Goal: Transaction & Acquisition: Purchase product/service

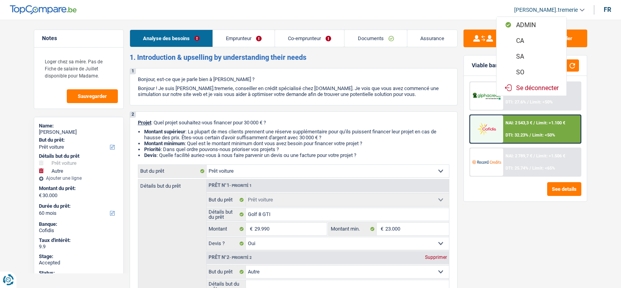
select select "car"
select select "other"
select select "60"
select select "car"
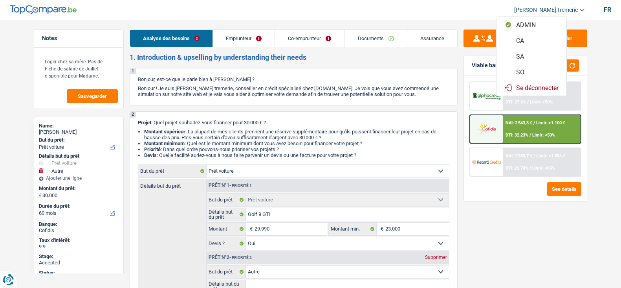
select select "car"
select select "yes"
select select "other"
select select "60"
select select "privateEmployee"
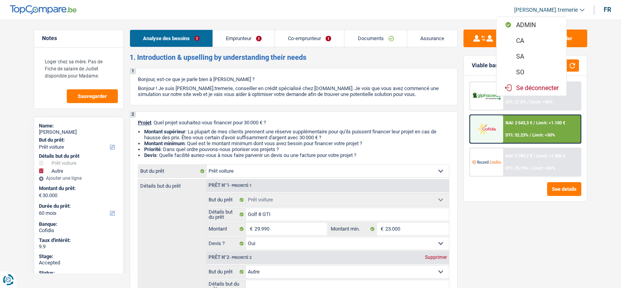
select select "publicEmployee"
select select "netSalary"
select select "mealVouchers"
select select "netSalary"
select select "mealVouchers"
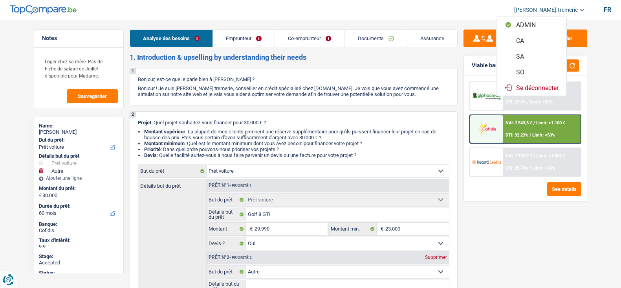
select select "liveWithParents"
select select "creditConsolidation"
select select "60"
select select "car"
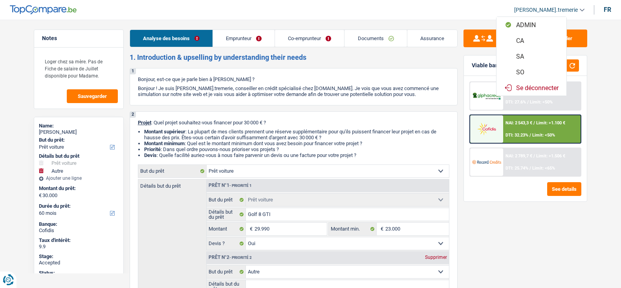
select select "yes"
select select "other"
select select "60"
click at [526, 70] on button "SO" at bounding box center [532, 72] width 70 height 16
select select "60"
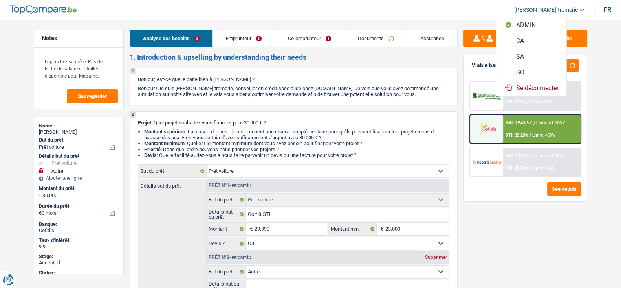
select select "60"
select select "car"
select select "yes"
select select "60"
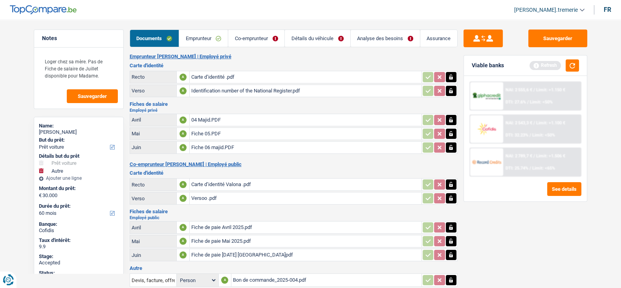
click at [376, 35] on link "Analyse des besoins" at bounding box center [385, 38] width 69 height 17
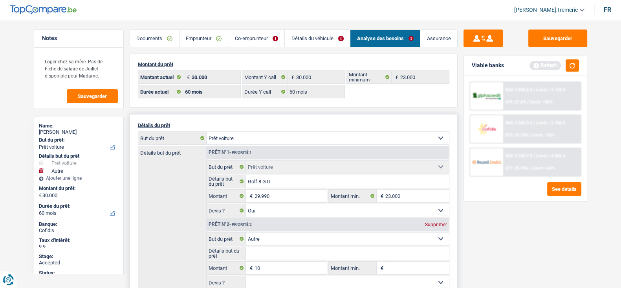
scroll to position [26, 0]
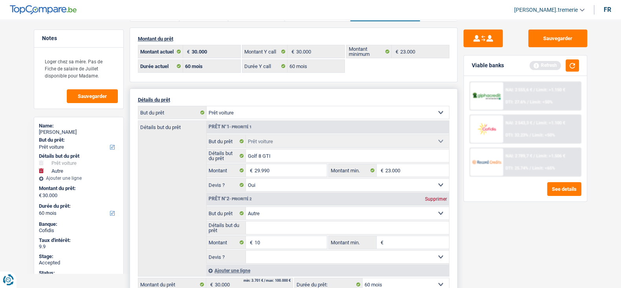
click at [438, 196] on div "Supprimer" at bounding box center [436, 198] width 26 height 5
type input "29.990"
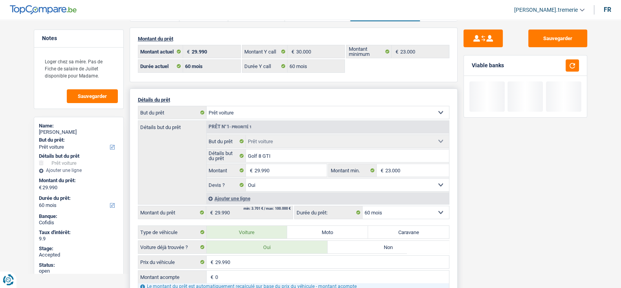
scroll to position [0, 0]
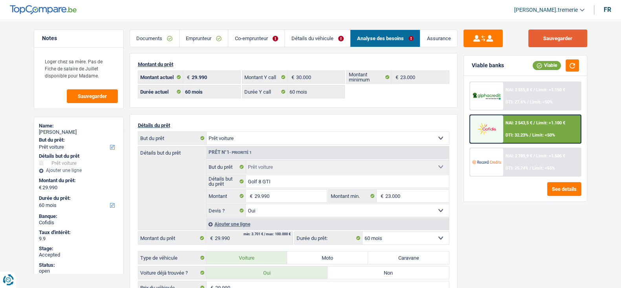
click at [558, 34] on button "Sauvegarder" at bounding box center [557, 38] width 59 height 18
click at [497, 165] on img at bounding box center [486, 161] width 29 height 15
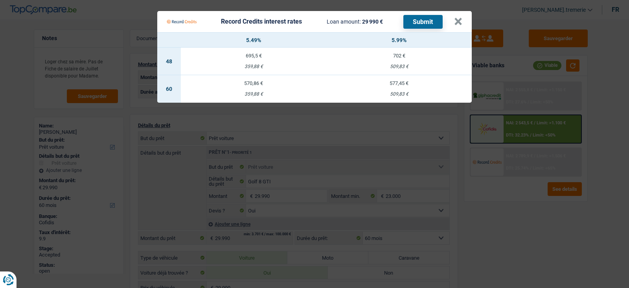
click at [400, 89] on td "577,45 € 509,83 €" at bounding box center [398, 89] width 145 height 28
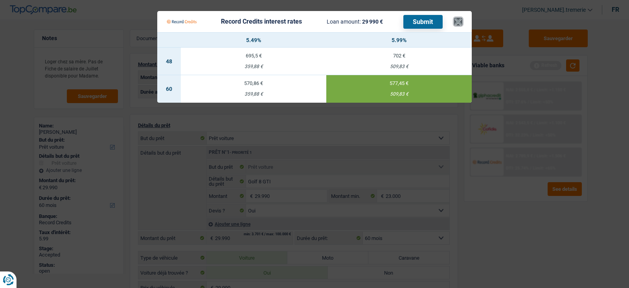
click at [458, 26] on button "×" at bounding box center [458, 22] width 8 height 8
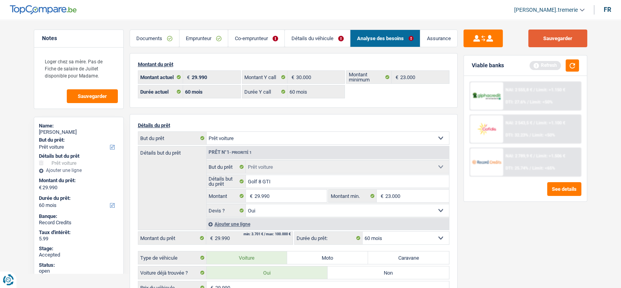
click at [557, 35] on button "Sauvegarder" at bounding box center [557, 38] width 59 height 18
click at [570, 67] on button "button" at bounding box center [572, 65] width 13 height 12
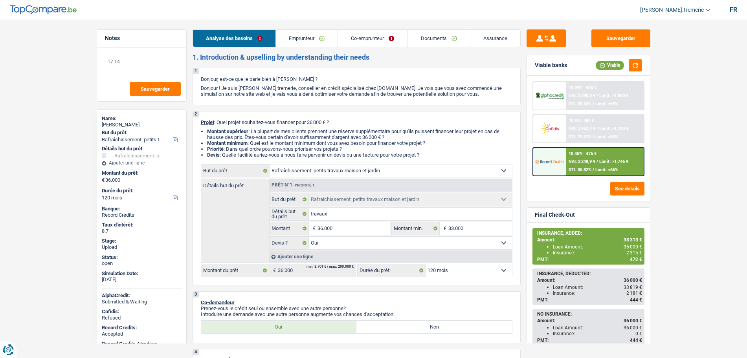
select select "houseOrGarden"
select select "120"
select select "houseOrGarden"
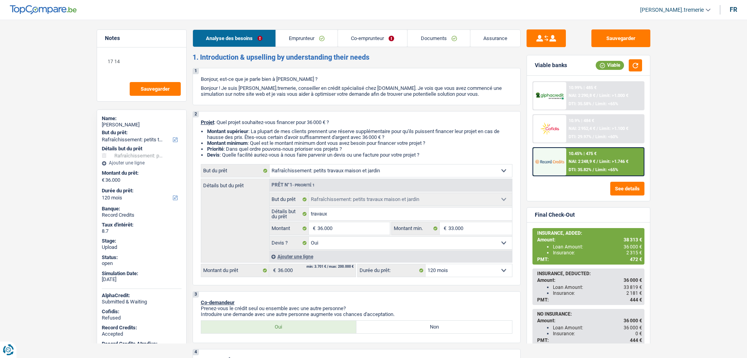
select select "yes"
select select "120"
select select "worker"
select select "familyAllowances"
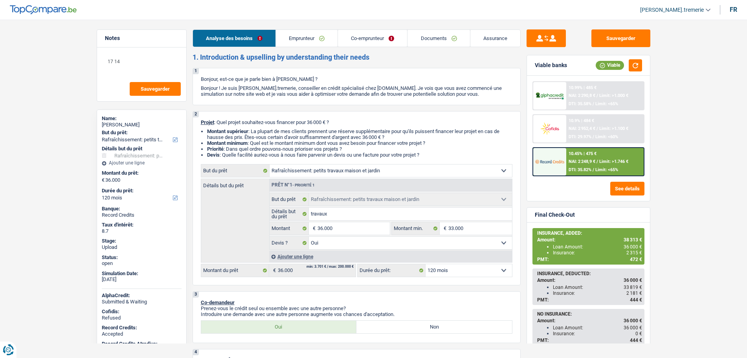
select select "netSalary"
select select "mealVouchers"
select select "netSalary"
select select "ownerWithMortgage"
select select "mortgage"
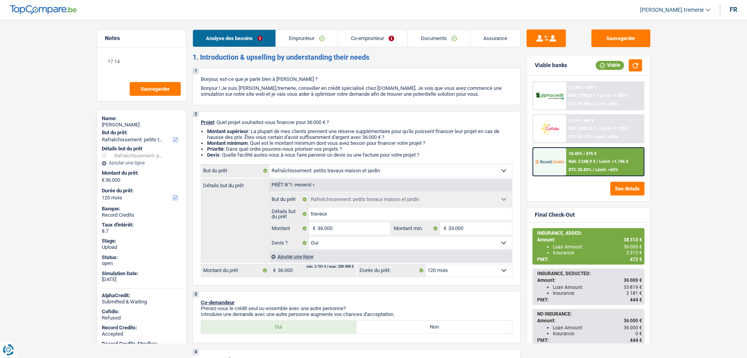
select select "360"
select select "personalLoan"
select select "other"
select select "24"
select select "houseOrGarden"
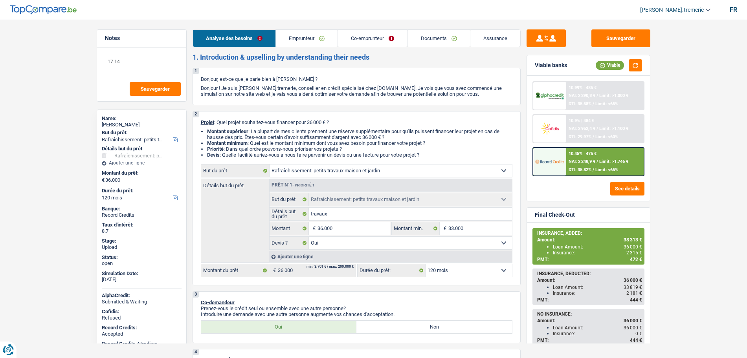
select select "houseOrGarden"
select select "yes"
select select "120"
select select "applicant"
select select "coApplicant"
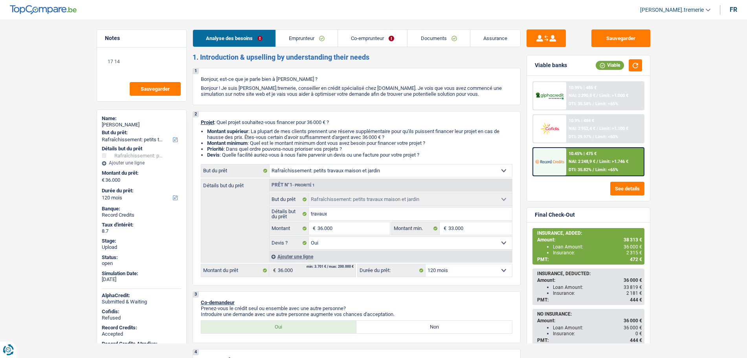
click at [431, 35] on link "Documents" at bounding box center [438, 38] width 62 height 17
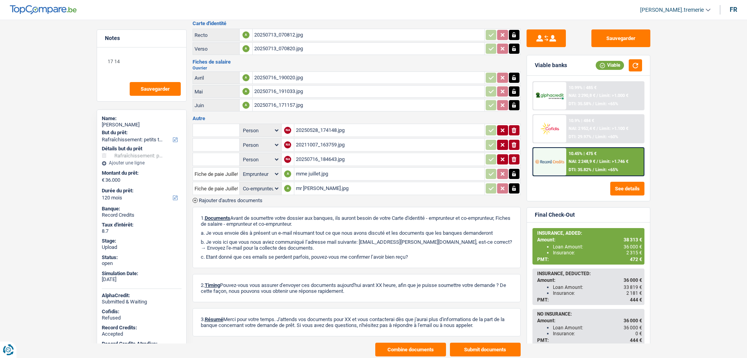
scroll to position [179, 0]
click at [324, 129] on div "20250528_174148.jpg" at bounding box center [389, 130] width 187 height 12
click at [319, 144] on div "20211007_163759.jpg" at bounding box center [389, 145] width 187 height 12
click at [310, 159] on div "20250716_184643.jpg" at bounding box center [389, 159] width 187 height 12
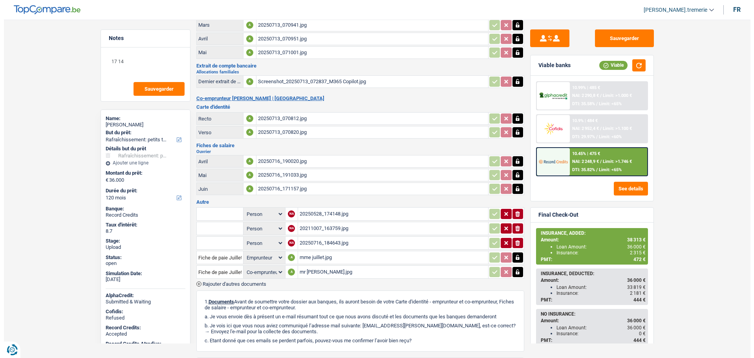
scroll to position [200, 0]
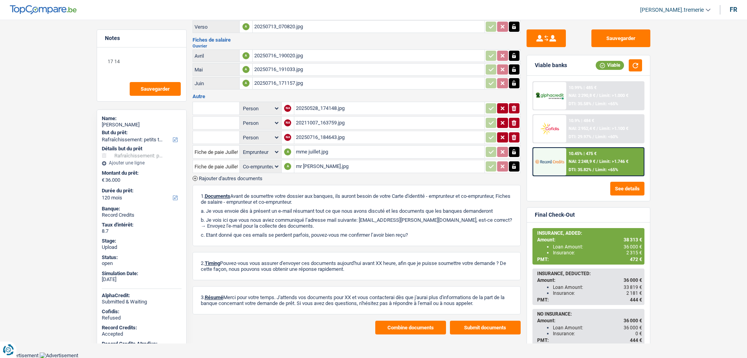
click at [405, 326] on button "Combine documents" at bounding box center [410, 328] width 71 height 14
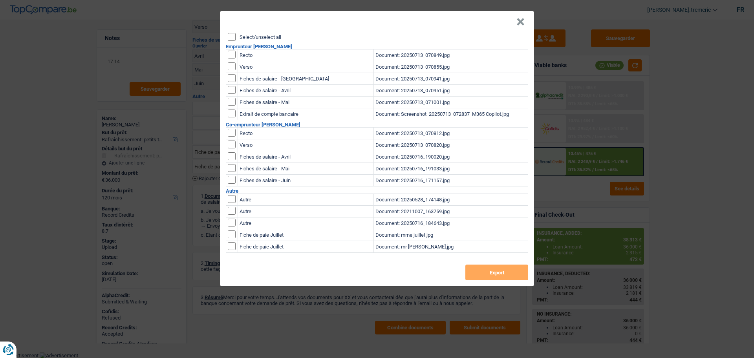
click at [231, 54] on input "checkbox" at bounding box center [232, 55] width 8 height 8
checkbox input "true"
click at [231, 59] on input "checkbox" at bounding box center [232, 55] width 8 height 8
checkbox input "true"
click at [232, 82] on input "checkbox" at bounding box center [232, 78] width 8 height 8
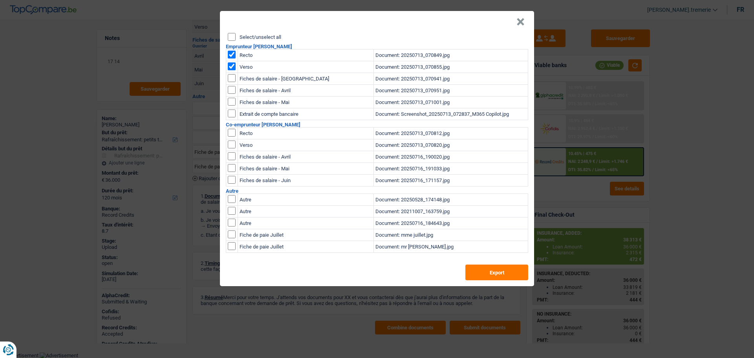
checkbox input "true"
click at [233, 82] on input "checkbox" at bounding box center [232, 78] width 8 height 8
checkbox input "true"
click at [231, 203] on input "checkbox" at bounding box center [232, 199] width 8 height 8
checkbox input "true"
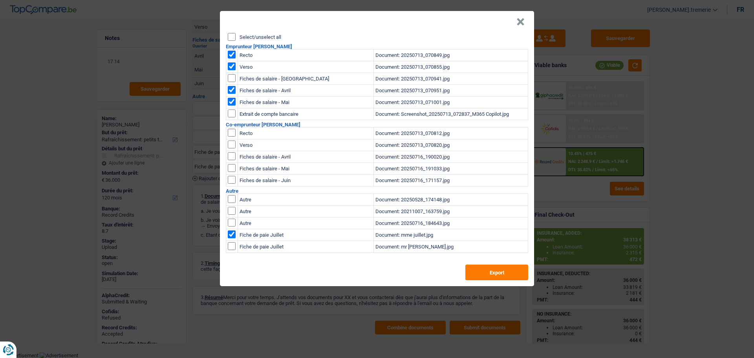
click at [230, 134] on input "checkbox" at bounding box center [232, 133] width 8 height 8
checkbox input "true"
click at [230, 137] on input "checkbox" at bounding box center [232, 133] width 8 height 8
checkbox input "true"
click at [232, 160] on input "checkbox" at bounding box center [232, 156] width 8 height 8
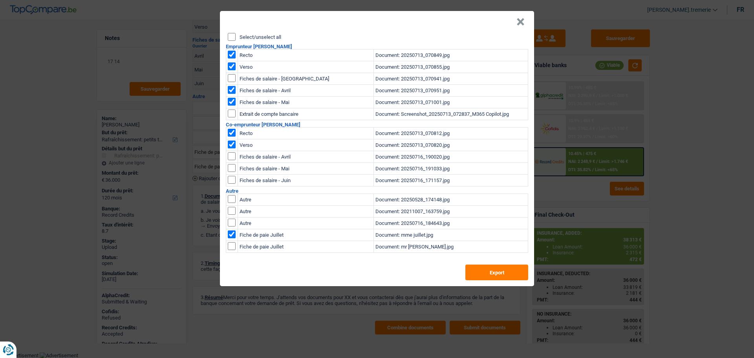
checkbox input "true"
click at [232, 160] on input "checkbox" at bounding box center [232, 156] width 8 height 8
checkbox input "true"
click at [232, 203] on input "checkbox" at bounding box center [232, 199] width 8 height 8
checkbox input "true"
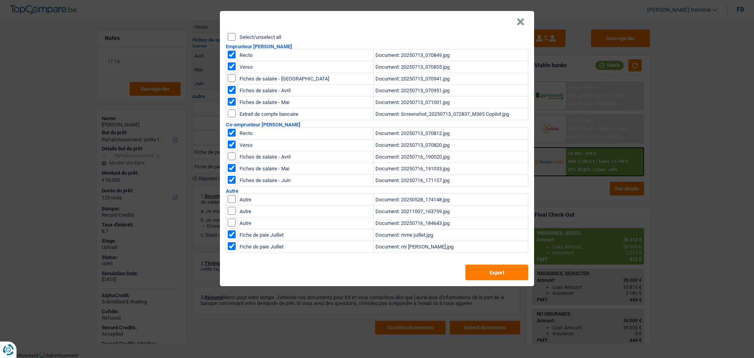
click at [234, 114] on input "checkbox" at bounding box center [232, 114] width 8 height 8
checkbox input "true"
click at [490, 269] on button "Export" at bounding box center [497, 273] width 63 height 16
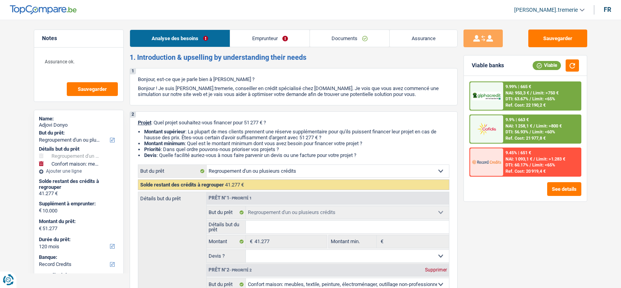
select select "refinancing"
select select "household"
select select "120"
select select "record credits"
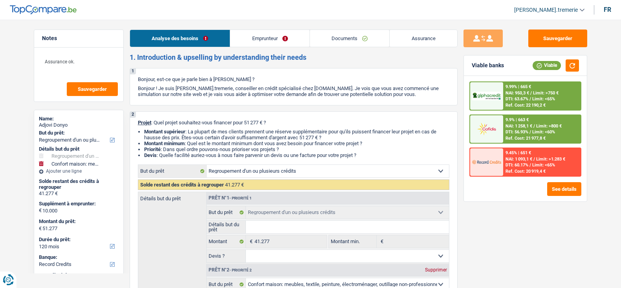
select select "refinancing"
select select "household"
select select "yes"
select select "120"
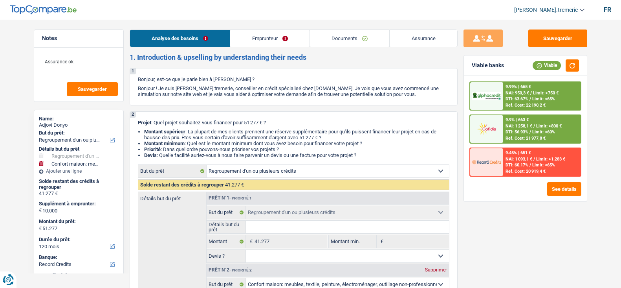
select select "privateEmployee"
select select "netSalary"
select select "mealVouchers"
select select "familyAllowances"
select select "ownerWithMortgage"
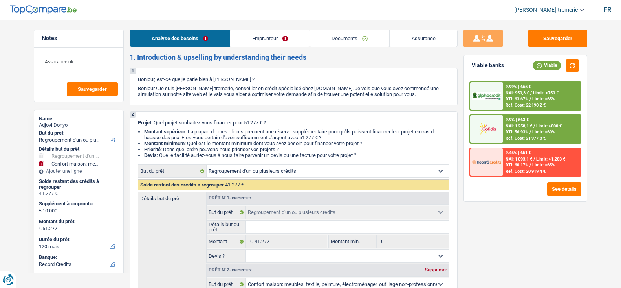
select select "mortgage"
select select "240"
select select "personalLoan"
select select "smallWorks"
select select "96"
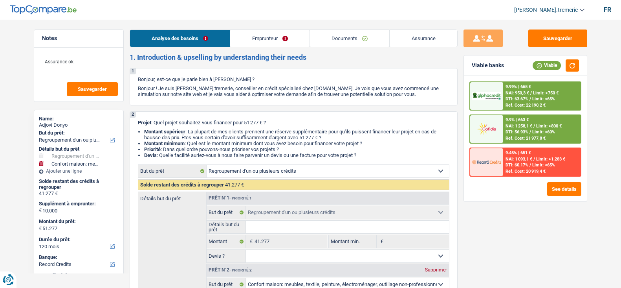
select select "personalLoan"
select select "other"
select select "48"
select select "cardOrCredit"
select select "refinancing"
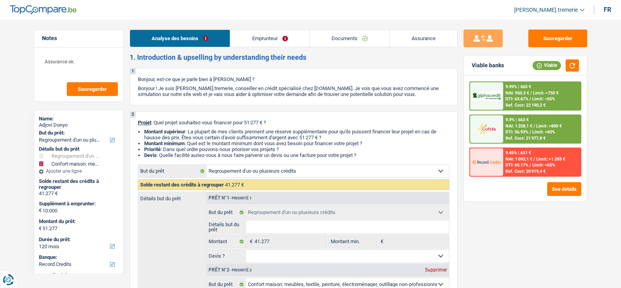
select select "refinancing"
select select "household"
select select "yes"
select select "120"
drag, startPoint x: 0, startPoint y: 0, endPoint x: 571, endPoint y: 9, distance: 570.9
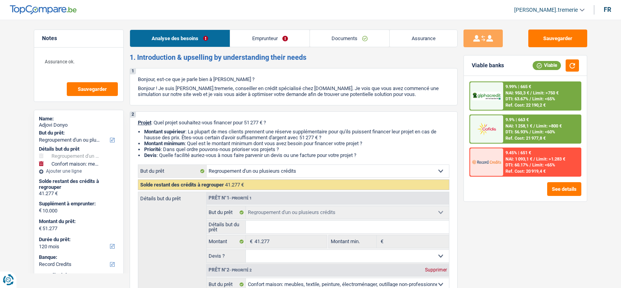
click at [571, 9] on span "[PERSON_NAME].tremerie" at bounding box center [546, 10] width 64 height 7
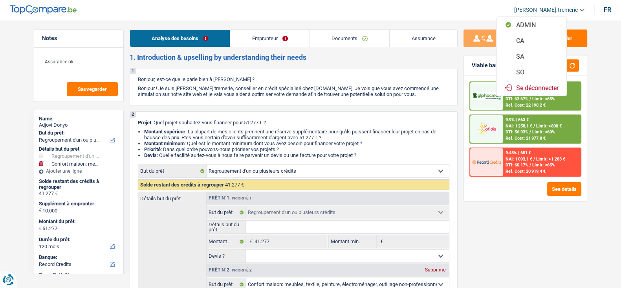
click at [536, 73] on button "SO" at bounding box center [532, 72] width 70 height 16
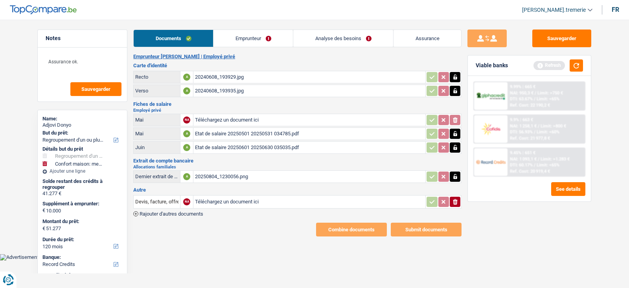
click at [238, 77] on div "20240608_193929.jpg" at bounding box center [309, 77] width 229 height 12
click at [455, 75] on icon "button" at bounding box center [455, 77] width 6 height 8
click at [455, 75] on icon "button" at bounding box center [455, 77] width 5 height 6
click at [455, 94] on button "button" at bounding box center [454, 91] width 11 height 10
click at [455, 94] on button "ionicons-v5-e" at bounding box center [454, 91] width 11 height 10
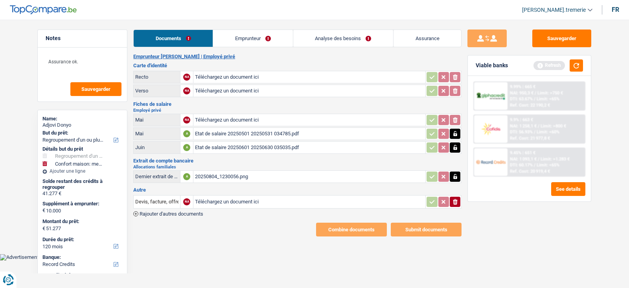
click at [288, 132] on div "Etat de salaire 20250501 20250531 034785.pdf" at bounding box center [309, 134] width 229 height 12
click at [239, 173] on div "20250804_1230056.png" at bounding box center [309, 177] width 229 height 12
click at [225, 75] on input "Téléchargez un document ici" at bounding box center [309, 77] width 229 height 12
type input "C:\fakepath\20240608_193929.jpg"
click at [228, 92] on input "Téléchargez un document ici" at bounding box center [309, 91] width 229 height 12
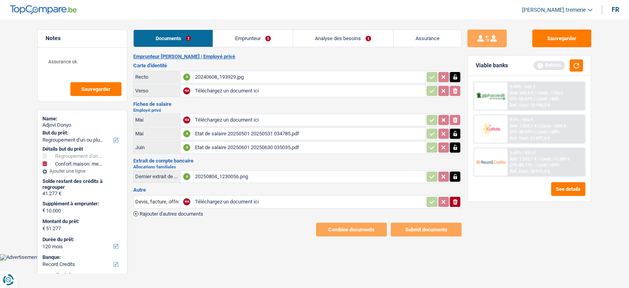
type input "C:\fakepath\20240608_193935.jpg"
click at [218, 74] on div "20240608_193929.jpg" at bounding box center [309, 77] width 229 height 12
click at [453, 134] on icon "button" at bounding box center [455, 134] width 6 height 8
click at [453, 146] on icon "button" at bounding box center [455, 147] width 6 height 8
click at [454, 131] on icon "button" at bounding box center [455, 134] width 5 height 6
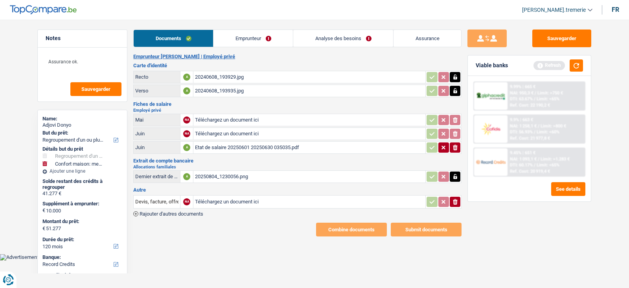
click at [456, 147] on icon "button" at bounding box center [455, 148] width 5 height 6
click at [215, 117] on input "Téléchargez un document ici" at bounding box center [309, 120] width 229 height 12
type input "C:\fakepath\Etat de salaire 20250501 20250531 034785.pdf"
click at [214, 144] on input "Téléchargez un document ici" at bounding box center [309, 147] width 229 height 12
type input "C:\fakepath\Etat de salaire 20250701 20250731 035314.pdf"
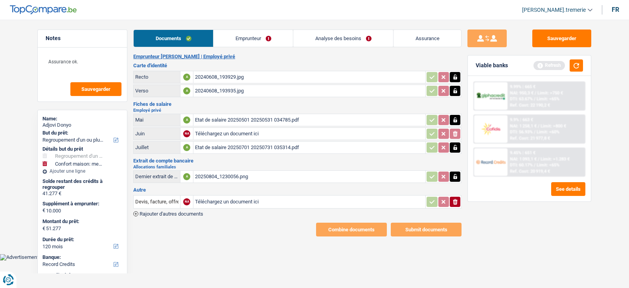
click at [216, 130] on input "Téléchargez un document ici" at bounding box center [309, 134] width 229 height 12
type input "C:\fakepath\Etat de salaire 20250601 20250630 035035.pdf"
click at [214, 173] on div "20250804_1230056.png" at bounding box center [309, 177] width 229 height 12
click at [456, 174] on icon "button" at bounding box center [455, 176] width 4 height 5
click at [456, 174] on icon "button" at bounding box center [455, 177] width 5 height 6
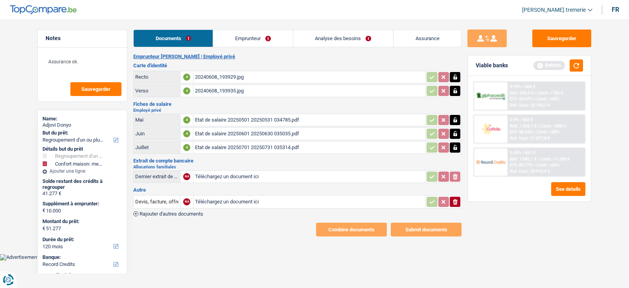
click at [253, 42] on link "Emprunteur" at bounding box center [252, 38] width 79 height 17
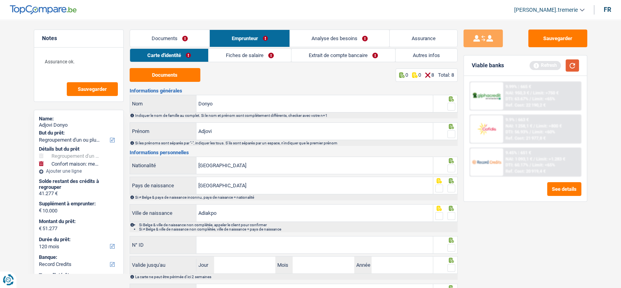
click at [570, 66] on button "button" at bounding box center [572, 65] width 13 height 12
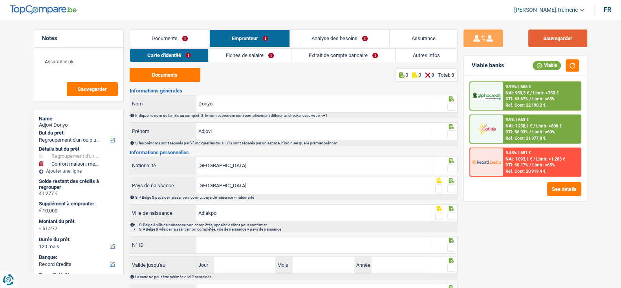
click at [542, 31] on button "Sauvegarder" at bounding box center [557, 38] width 59 height 18
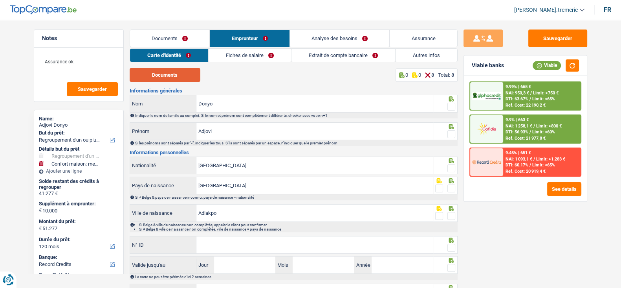
click at [173, 77] on button "Documents" at bounding box center [165, 75] width 71 height 14
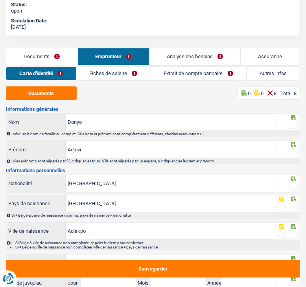
scroll to position [316, 0]
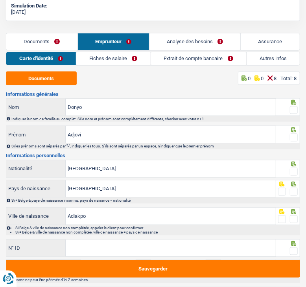
click at [292, 111] on span at bounding box center [294, 110] width 8 height 8
click at [0, 0] on input "radio" at bounding box center [0, 0] width 0 height 0
click at [293, 136] on span at bounding box center [294, 138] width 8 height 8
click at [0, 0] on input "radio" at bounding box center [0, 0] width 0 height 0
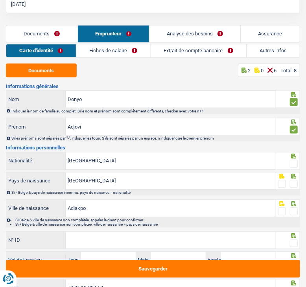
scroll to position [324, 0]
click at [292, 161] on span at bounding box center [294, 164] width 8 height 8
click at [0, 0] on input "radio" at bounding box center [0, 0] width 0 height 0
click at [292, 208] on span at bounding box center [294, 211] width 8 height 8
click at [0, 0] on input "radio" at bounding box center [0, 0] width 0 height 0
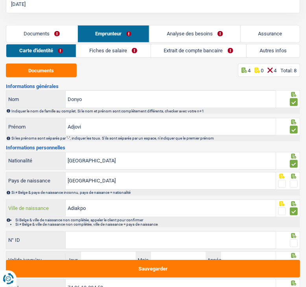
click at [70, 205] on input "Adiakpo" at bounding box center [171, 208] width 210 height 17
click at [295, 184] on span at bounding box center [294, 184] width 8 height 8
click at [0, 0] on input "radio" at bounding box center [0, 0] width 0 height 0
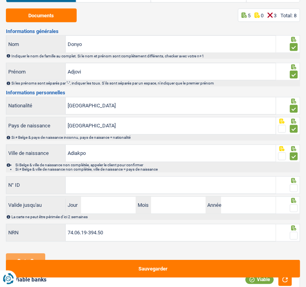
scroll to position [387, 0]
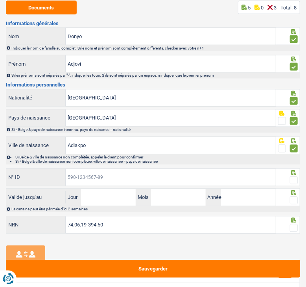
click at [175, 175] on input "N° ID" at bounding box center [171, 177] width 210 height 17
type input "[PHONE_NUMBER]"
click at [122, 194] on input "Jour" at bounding box center [108, 197] width 55 height 17
type input "06"
type input "04"
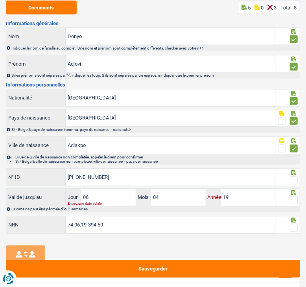
type input "1"
type input "2028"
click at [297, 176] on span at bounding box center [294, 180] width 8 height 8
click at [0, 0] on input "radio" at bounding box center [0, 0] width 0 height 0
click at [295, 202] on span at bounding box center [294, 200] width 8 height 8
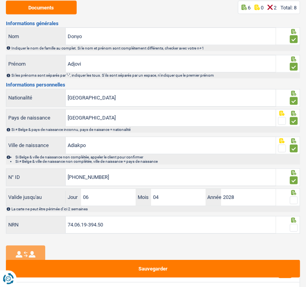
click at [0, 0] on input "radio" at bounding box center [0, 0] width 0 height 0
click at [292, 226] on span at bounding box center [294, 228] width 8 height 8
click at [0, 0] on input "radio" at bounding box center [0, 0] width 0 height 0
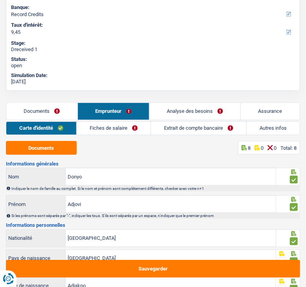
scroll to position [246, 0]
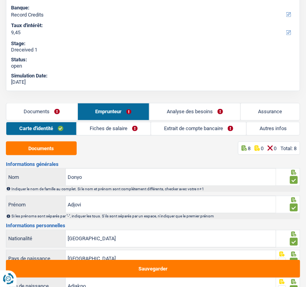
click at [135, 128] on link "Fiches de salaire" at bounding box center [114, 128] width 74 height 13
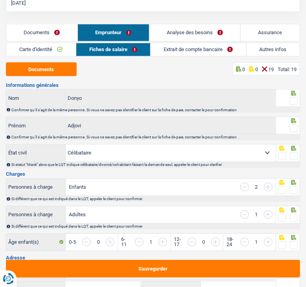
scroll to position [337, 0]
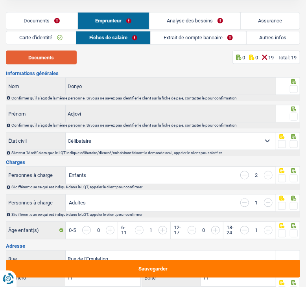
click at [31, 56] on button "Documents" at bounding box center [41, 58] width 71 height 14
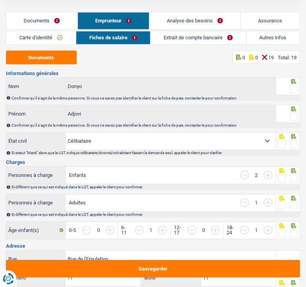
click at [293, 89] on span at bounding box center [294, 89] width 8 height 8
click at [0, 0] on input "radio" at bounding box center [0, 0] width 0 height 0
click at [290, 116] on span at bounding box center [294, 117] width 8 height 8
click at [0, 0] on input "radio" at bounding box center [0, 0] width 0 height 0
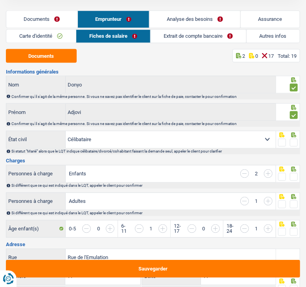
scroll to position [339, 0]
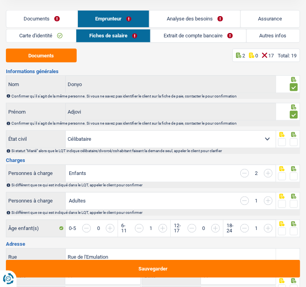
click at [293, 139] on span at bounding box center [294, 142] width 8 height 8
click at [0, 0] on input "radio" at bounding box center [0, 0] width 0 height 0
click at [297, 174] on span at bounding box center [294, 176] width 8 height 8
click at [0, 0] on input "radio" at bounding box center [0, 0] width 0 height 0
click at [281, 200] on span at bounding box center [282, 204] width 8 height 8
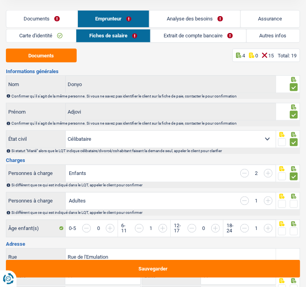
click at [0, 0] on input "radio" at bounding box center [0, 0] width 0 height 0
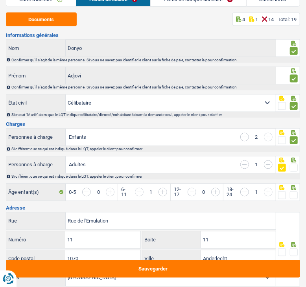
scroll to position [376, 0]
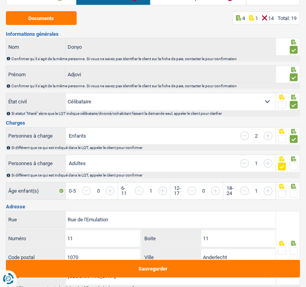
click at [297, 190] on span at bounding box center [294, 194] width 8 height 8
click at [0, 0] on input "radio" at bounding box center [0, 0] width 0 height 0
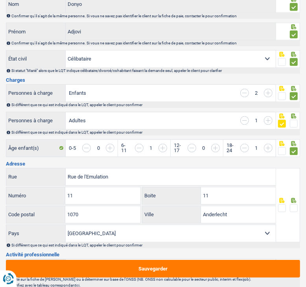
scroll to position [421, 0]
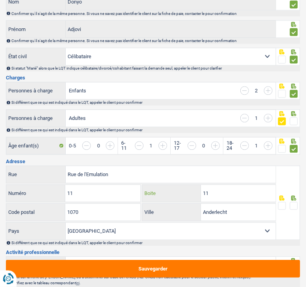
click at [231, 189] on input "11" at bounding box center [238, 193] width 75 height 17
type input "1"
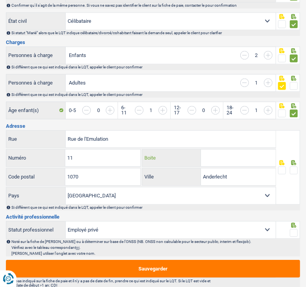
scroll to position [458, 0]
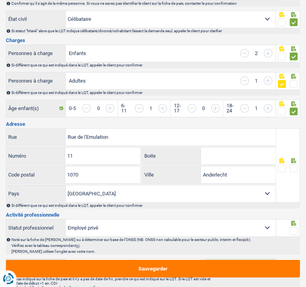
click at [295, 165] on span at bounding box center [294, 169] width 8 height 8
click at [0, 0] on input "radio" at bounding box center [0, 0] width 0 height 0
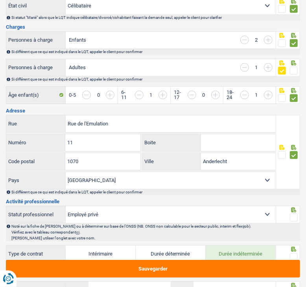
scroll to position [476, 0]
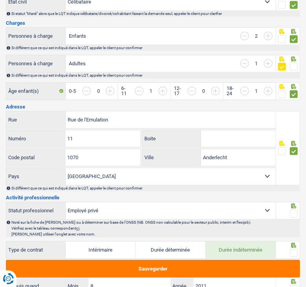
click at [291, 209] on span at bounding box center [294, 213] width 8 height 8
click at [0, 0] on input "radio" at bounding box center [0, 0] width 0 height 0
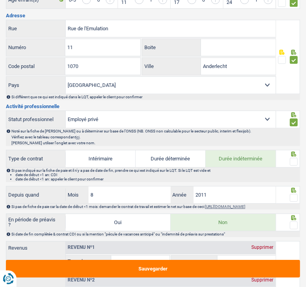
scroll to position [569, 0]
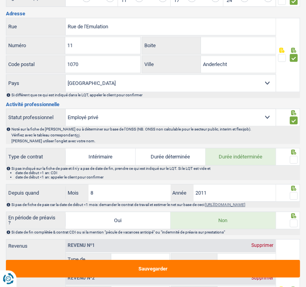
click at [293, 157] on span at bounding box center [294, 160] width 8 height 8
click at [0, 0] on input "radio" at bounding box center [0, 0] width 0 height 0
click at [293, 192] on span at bounding box center [294, 196] width 8 height 8
click at [0, 0] on input "radio" at bounding box center [0, 0] width 0 height 0
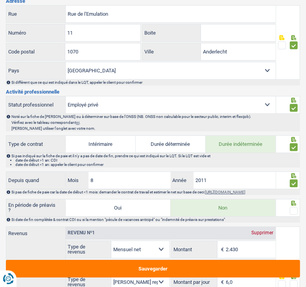
scroll to position [583, 0]
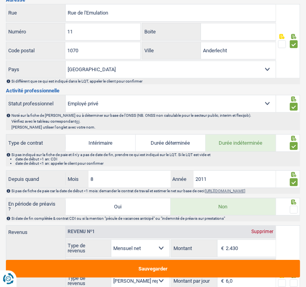
click at [294, 205] on span at bounding box center [294, 209] width 8 height 8
click at [0, 0] on input "radio" at bounding box center [0, 0] width 0 height 0
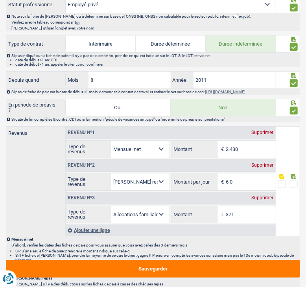
scroll to position [684, 0]
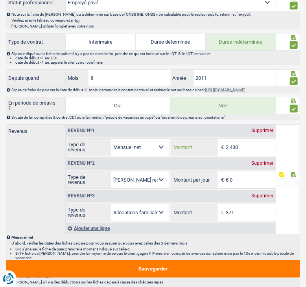
click at [233, 142] on input "2.430" at bounding box center [251, 147] width 50 height 17
type input "2.398"
click at [232, 178] on input "6,0" at bounding box center [251, 179] width 50 height 17
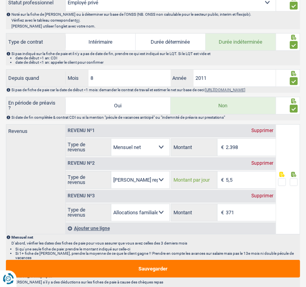
type input "5,5"
click at [292, 178] on span at bounding box center [294, 182] width 8 height 8
click at [0, 0] on input "radio" at bounding box center [0, 0] width 0 height 0
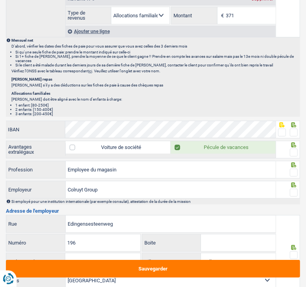
scroll to position [880, 0]
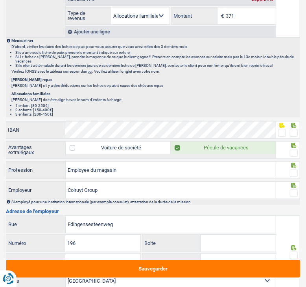
click at [295, 129] on span at bounding box center [294, 133] width 8 height 8
click at [0, 0] on input "radio" at bounding box center [0, 0] width 0 height 0
click at [293, 149] on span at bounding box center [294, 153] width 8 height 8
click at [0, 0] on input "radio" at bounding box center [0, 0] width 0 height 0
drag, startPoint x: 123, startPoint y: 161, endPoint x: 26, endPoint y: 160, distance: 96.3
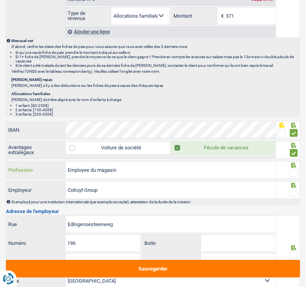
click at [26, 161] on div "Employee du magasin Profession" at bounding box center [140, 169] width 269 height 17
type input "magasinier vendeur"
click at [296, 169] on span at bounding box center [294, 173] width 8 height 8
click at [0, 0] on input "radio" at bounding box center [0, 0] width 0 height 0
click at [296, 189] on span at bounding box center [294, 193] width 8 height 8
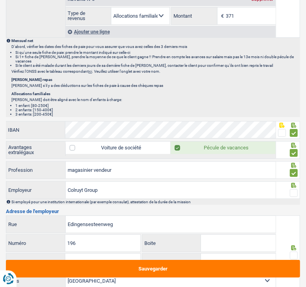
click at [0, 0] on input "radio" at bounding box center [0, 0] width 0 height 0
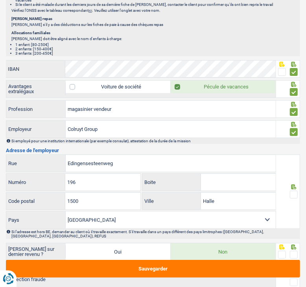
scroll to position [944, 0]
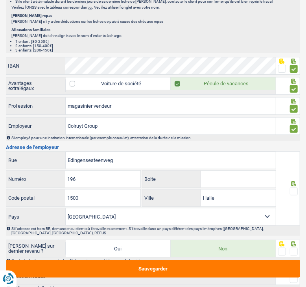
click at [295, 187] on span at bounding box center [294, 191] width 8 height 8
click at [0, 0] on input "radio" at bounding box center [0, 0] width 0 height 0
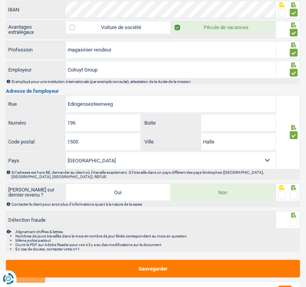
scroll to position [1001, 0]
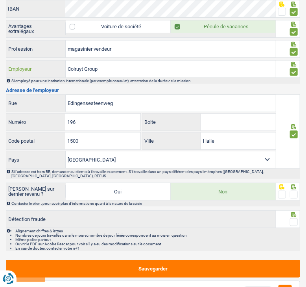
click at [95, 61] on input "Colruyt Group" at bounding box center [171, 69] width 210 height 17
type input "Colruyt Food Retail"
click at [295, 191] on span at bounding box center [294, 195] width 8 height 8
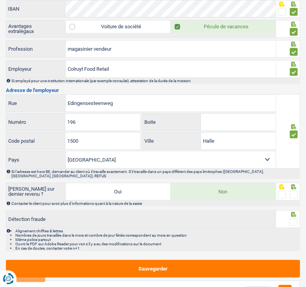
click at [0, 0] on input "radio" at bounding box center [0, 0] width 0 height 0
click at [293, 218] on span at bounding box center [294, 222] width 8 height 8
click at [0, 0] on input "radio" at bounding box center [0, 0] width 0 height 0
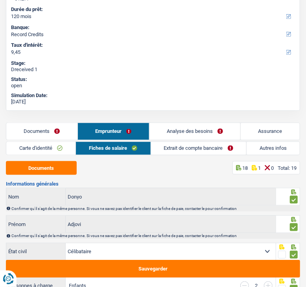
scroll to position [225, 0]
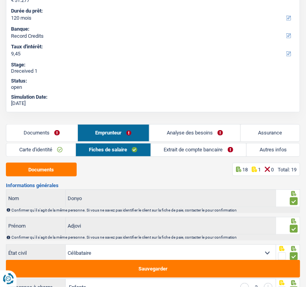
click at [176, 145] on link "Extrait de compte bancaire" at bounding box center [198, 149] width 95 height 13
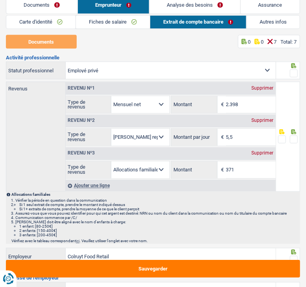
scroll to position [354, 0]
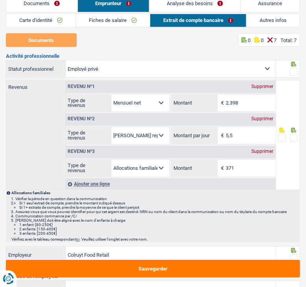
click at [281, 138] on span at bounding box center [282, 138] width 8 height 8
click at [0, 0] on input "radio" at bounding box center [0, 0] width 0 height 0
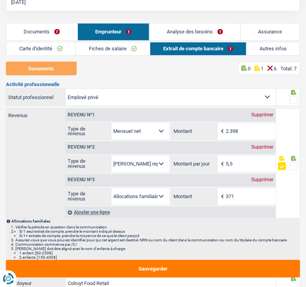
scroll to position [325, 0]
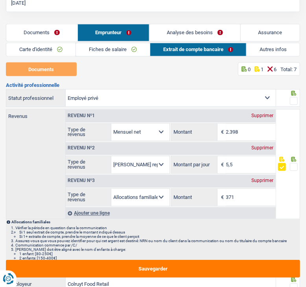
click at [293, 103] on span at bounding box center [294, 101] width 8 height 8
click at [0, 0] on input "radio" at bounding box center [0, 0] width 0 height 0
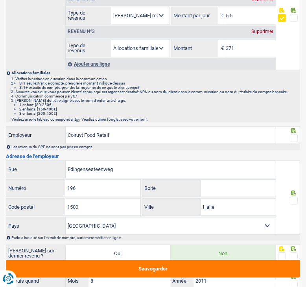
scroll to position [475, 0]
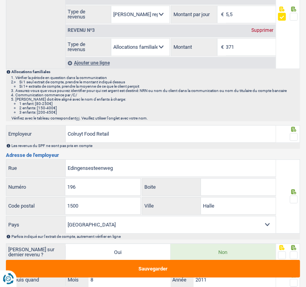
click at [293, 134] on span at bounding box center [294, 137] width 8 height 8
click at [0, 0] on input "radio" at bounding box center [0, 0] width 0 height 0
click at [292, 198] on span at bounding box center [294, 199] width 8 height 8
click at [0, 0] on input "radio" at bounding box center [0, 0] width 0 height 0
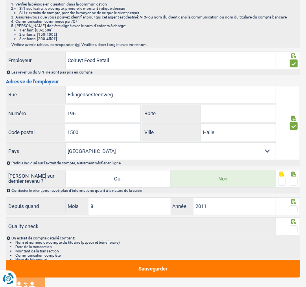
scroll to position [556, 0]
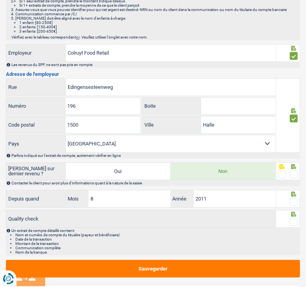
click at [292, 172] on span at bounding box center [294, 174] width 8 height 8
click at [0, 0] on input "radio" at bounding box center [0, 0] width 0 height 0
click at [295, 200] on span at bounding box center [294, 202] width 8 height 8
click at [0, 0] on input "radio" at bounding box center [0, 0] width 0 height 0
click at [294, 219] on span at bounding box center [294, 222] width 8 height 8
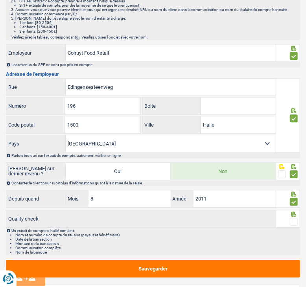
click at [0, 0] on input "radio" at bounding box center [0, 0] width 0 height 0
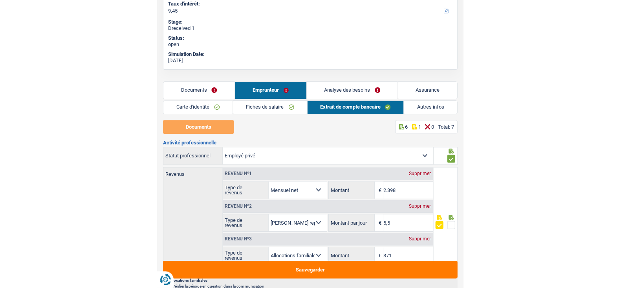
scroll to position [262, 0]
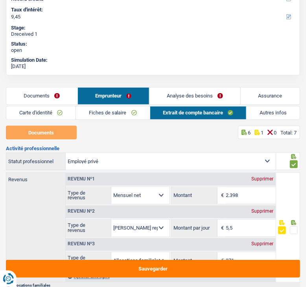
click at [273, 107] on link "Autres infos" at bounding box center [272, 112] width 53 height 13
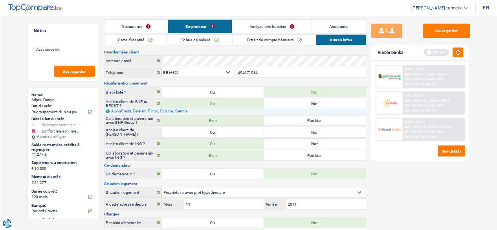
scroll to position [0, 0]
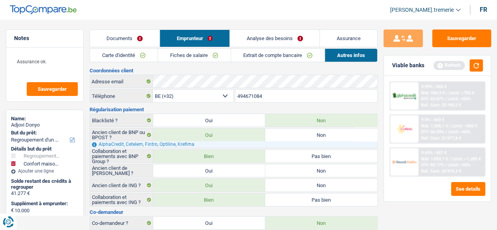
click at [290, 165] on label "Non" at bounding box center [321, 170] width 112 height 13
click at [290, 165] on input "Non" at bounding box center [321, 170] width 112 height 13
radio input "true"
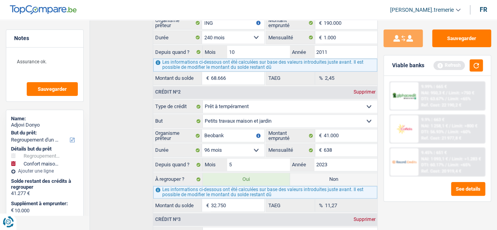
scroll to position [319, 0]
drag, startPoint x: 347, startPoint y: 127, endPoint x: 332, endPoint y: 126, distance: 15.3
click at [332, 129] on input "41.000" at bounding box center [350, 135] width 53 height 13
type input "413"
select select
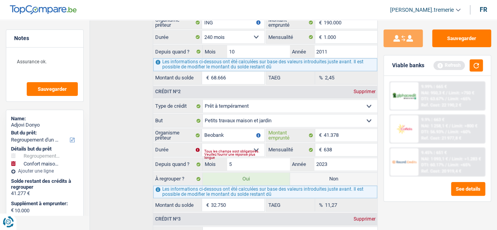
type input "41.378"
click at [332, 148] on input "638" at bounding box center [350, 149] width 53 height 13
click at [258, 153] on div "Tous les champs sont obligatoires. Veuillez fournir une réponse plus longue" at bounding box center [234, 154] width 60 height 3
click at [253, 143] on select "12 mois 18 mois 24 mois 30 mois 36 mois 42 mois 48 mois 60 mois 72 mois 84 mois…" at bounding box center [233, 149] width 62 height 13
select select "96"
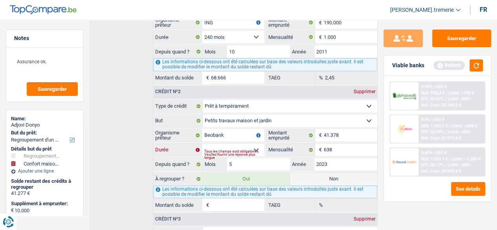
click at [202, 143] on select "12 mois 18 mois 24 mois 30 mois 36 mois 42 mois 48 mois 60 mois 72 mois 84 mois…" at bounding box center [233, 149] width 62 height 13
type input "51.505"
select select "144"
type input "32.978"
type input "10,98"
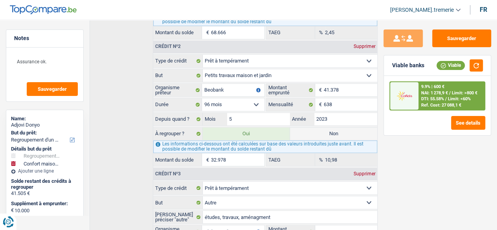
scroll to position [365, 0]
click at [222, 153] on input "32.978" at bounding box center [237, 159] width 53 height 13
click at [252, 156] on input "32.978" at bounding box center [237, 159] width 53 height 13
click at [214, 153] on input "32.978" at bounding box center [237, 159] width 53 height 13
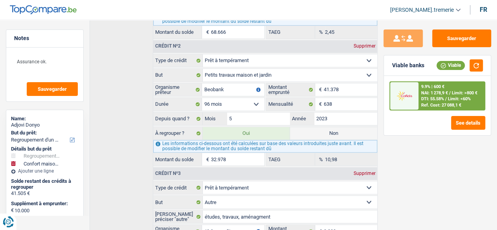
type input "18.530"
select select "84"
type input "3"
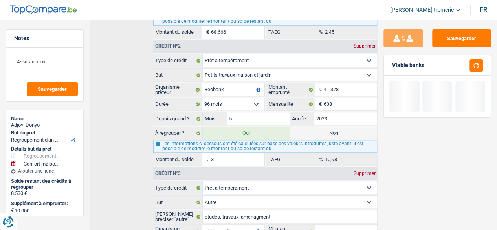
type input "18.561"
type input "34"
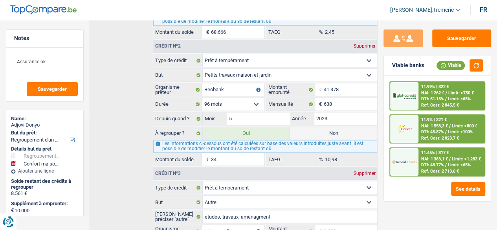
click at [228, 153] on input "34" at bounding box center [237, 159] width 53 height 13
type input "18.870"
type input "343"
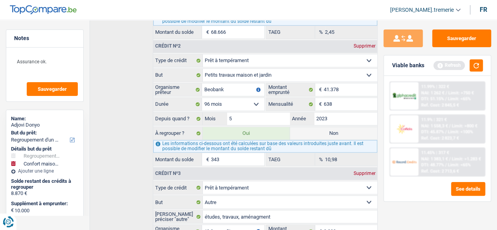
type input "21.965"
type input "3.438"
type input "52.915"
type input "34.388"
select select "144"
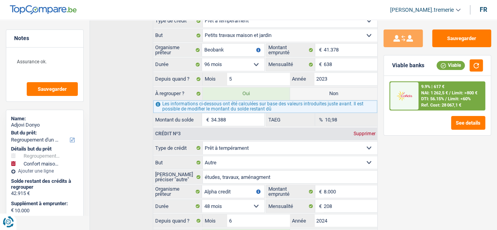
scroll to position [389, 0]
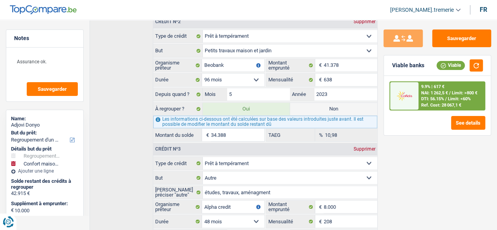
type input "34.388"
click at [414, 195] on div "Sauvegarder Viable banks Viable 9.9% | 617 € NAI: 1 262,5 € / Limit: >800 € DTI…" at bounding box center [437, 122] width 119 height 186
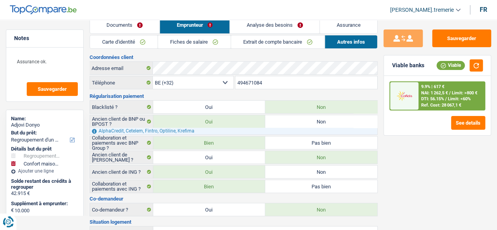
scroll to position [0, 0]
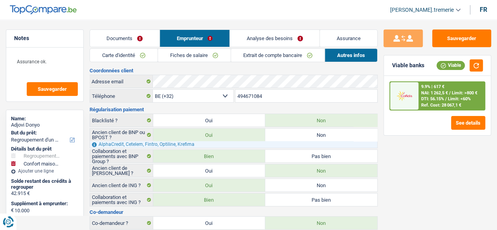
click at [282, 35] on link "Analyse des besoins" at bounding box center [275, 38] width 90 height 17
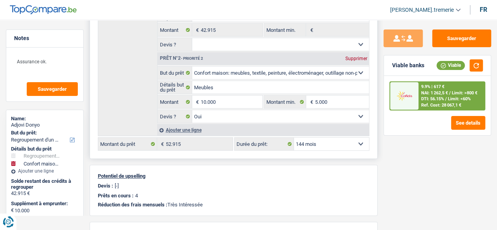
scroll to position [174, 0]
click at [326, 143] on select "12 mois 18 mois 24 mois 30 mois 36 mois 42 mois 48 mois 60 mois 72 mois 84 mois…" at bounding box center [331, 143] width 75 height 13
select select "120"
click at [294, 137] on select "12 mois 18 mois 24 mois 30 mois 36 mois 42 mois 48 mois 60 mois 72 mois 84 mois…" at bounding box center [331, 143] width 75 height 13
select select "120"
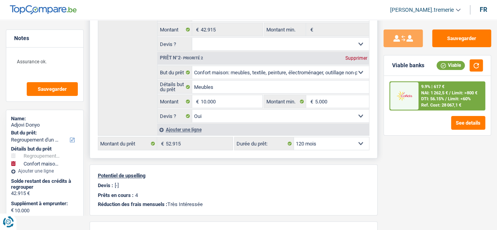
select select "120"
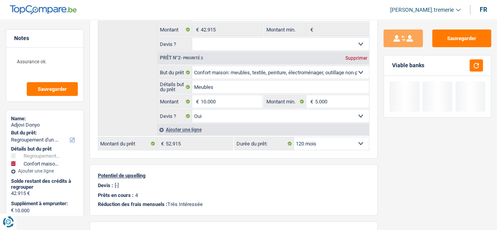
click at [426, 176] on div "Sauvegarder Viable banks" at bounding box center [437, 122] width 119 height 186
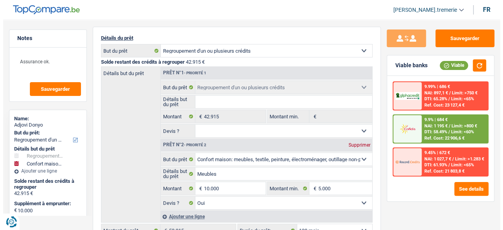
scroll to position [0, 0]
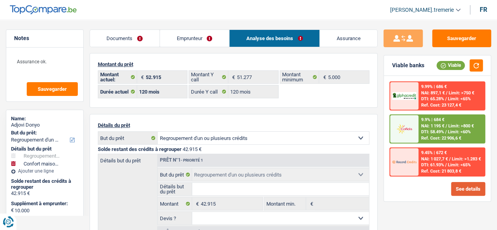
click at [472, 188] on button "See details" at bounding box center [468, 189] width 34 height 14
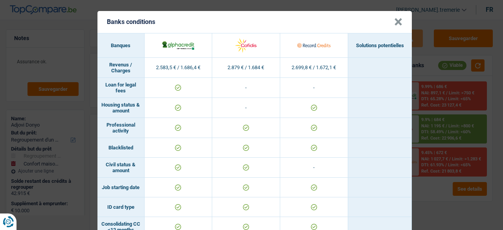
click at [394, 21] on button "×" at bounding box center [398, 22] width 8 height 8
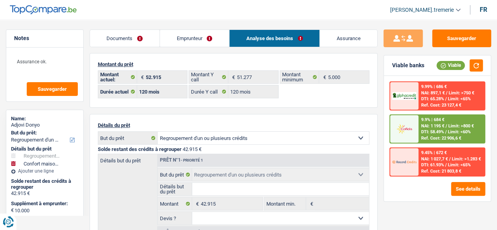
click at [193, 37] on link "Emprunteur" at bounding box center [194, 38] width 69 height 17
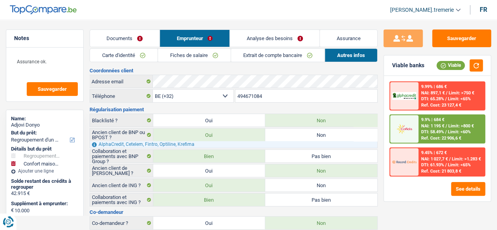
click at [172, 57] on link "Fiches de salaire" at bounding box center [194, 55] width 72 height 13
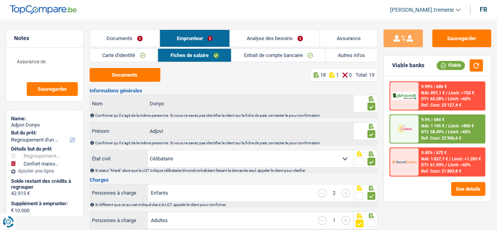
click at [435, 128] on span "NAI: 1 195 €" at bounding box center [432, 125] width 23 height 5
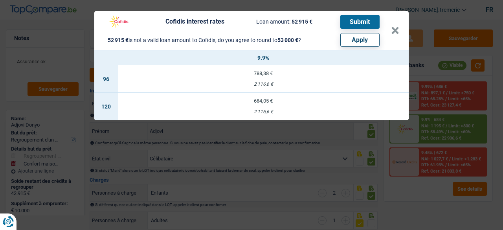
click at [356, 40] on button "Apply" at bounding box center [359, 40] width 39 height 14
type input "10.085"
type input "53.000"
select select "144"
type input "53.000"
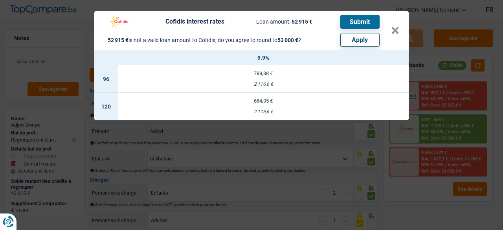
select select "144"
type input "53.000"
select select "144"
select select "other"
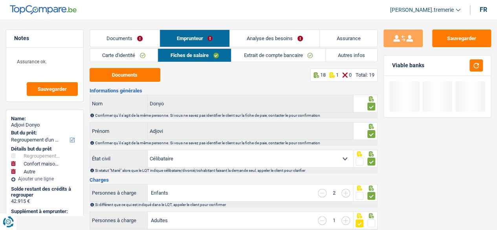
click at [287, 40] on link "Analyse des besoins" at bounding box center [275, 38] width 90 height 17
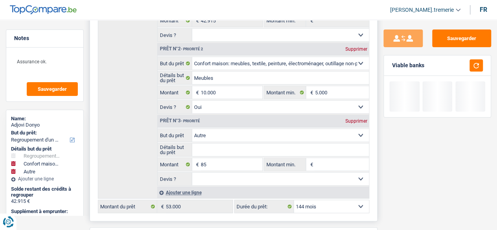
scroll to position [183, 0]
click at [317, 200] on select "12 mois 18 mois 24 mois 30 mois 36 mois 42 mois 48 mois 60 mois 72 mois 84 mois…" at bounding box center [331, 206] width 75 height 13
select select "120"
click at [294, 200] on select "12 mois 18 mois 24 mois 30 mois 36 mois 42 mois 48 mois 60 mois 72 mois 84 mois…" at bounding box center [331, 206] width 75 height 13
select select "120"
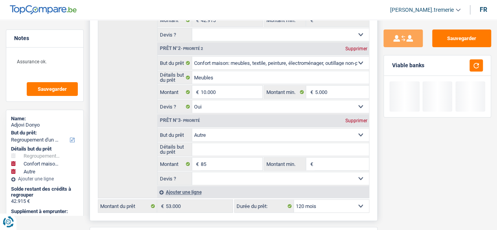
select select "120"
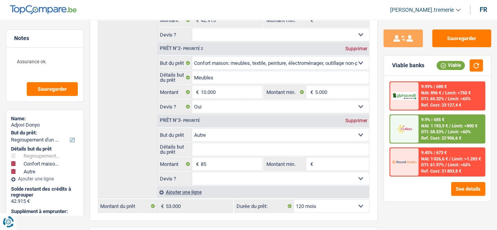
click at [460, 125] on span "Limit: >800 €" at bounding box center [464, 125] width 26 height 5
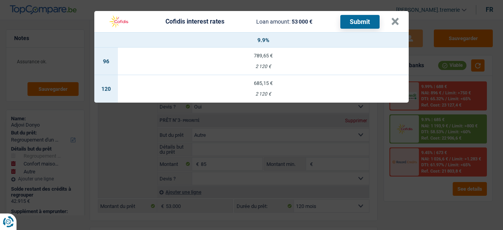
click at [292, 92] on div "2 120 €" at bounding box center [263, 94] width 291 height 5
select select "cofidis"
type input "9,90"
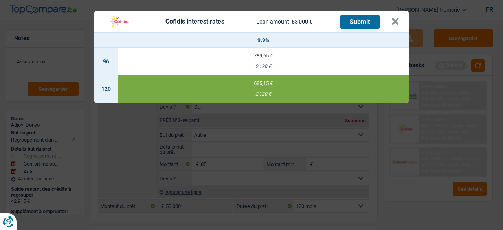
click at [357, 18] on button "Submit" at bounding box center [359, 22] width 39 height 14
click at [395, 18] on button "×" at bounding box center [395, 22] width 8 height 8
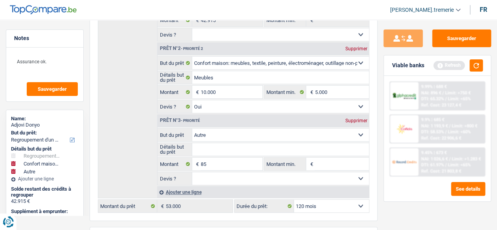
click at [482, 59] on div "Refresh" at bounding box center [458, 65] width 50 height 12
click at [477, 66] on button "button" at bounding box center [475, 65] width 13 height 12
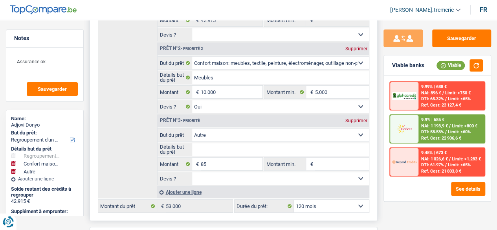
click at [355, 118] on div "Supprimer" at bounding box center [356, 120] width 26 height 5
type input "10.000"
type input "52.915"
select select "144"
type input "52.915"
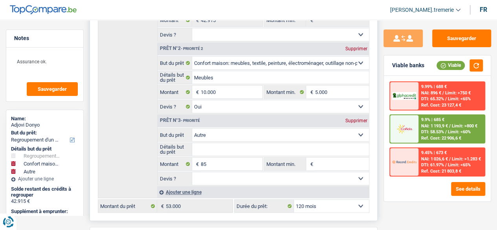
select select "144"
type input "52.915"
select select "144"
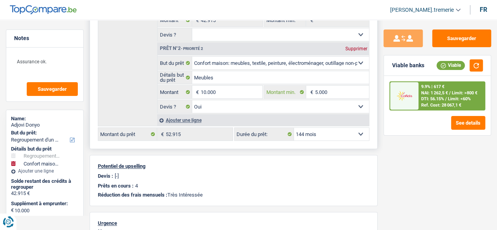
click at [318, 90] on input "5.000" at bounding box center [342, 92] width 54 height 13
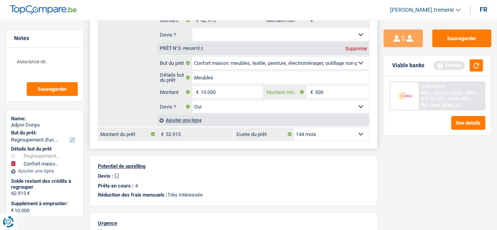
type input "5.000"
click at [205, 93] on input "10.000" at bounding box center [232, 92] width 62 height 13
type input "4.000"
type input "46.915"
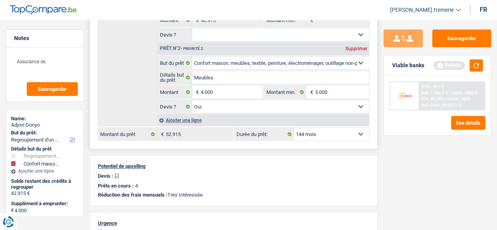
type input "46.915"
click at [325, 130] on select "12 mois 18 mois 24 mois 30 mois 36 mois 42 mois 48 mois 60 mois 72 mois 84 mois…" at bounding box center [331, 134] width 75 height 13
select select "120"
click at [294, 128] on select "12 mois 18 mois 24 mois 30 mois 36 mois 42 mois 48 mois 60 mois 72 mois 84 mois…" at bounding box center [331, 134] width 75 height 13
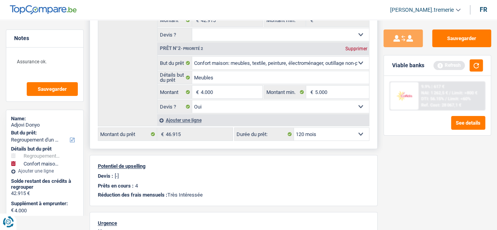
select select "120"
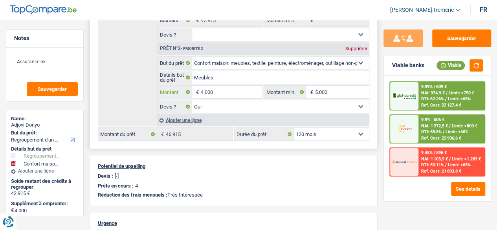
click at [204, 93] on input "4.000" at bounding box center [232, 92] width 62 height 13
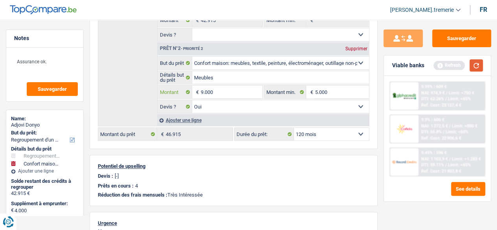
type input "9.000"
type input "51.915"
select select "144"
type input "51.915"
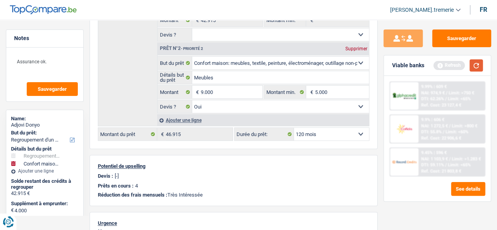
select select "144"
type input "51.915"
click at [475, 69] on button "button" at bounding box center [475, 65] width 13 height 12
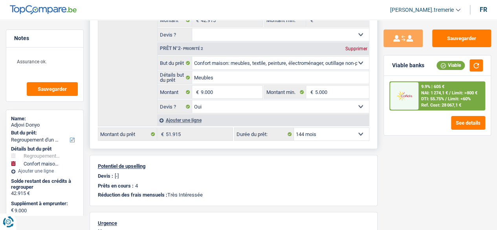
click at [311, 132] on select "12 mois 18 mois 24 mois 30 mois 36 mois 42 mois 48 mois 60 mois 72 mois 84 mois…" at bounding box center [331, 134] width 75 height 13
select select "120"
click at [294, 128] on select "12 mois 18 mois 24 mois 30 mois 36 mois 42 mois 48 mois 60 mois 72 mois 84 mois…" at bounding box center [331, 134] width 75 height 13
select select "120"
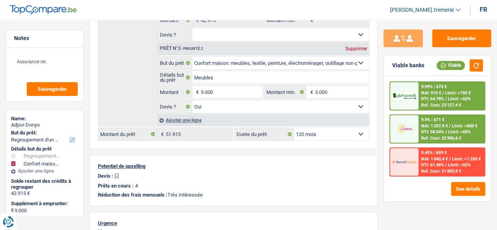
click at [466, 99] on span "Limit: <65%" at bounding box center [458, 98] width 23 height 5
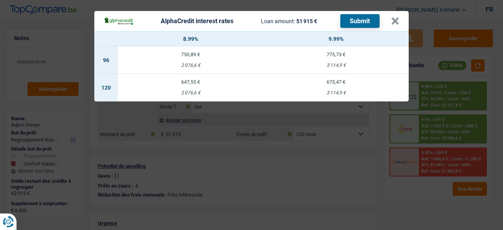
click at [341, 91] on div "3 114,9 €" at bounding box center [335, 92] width 145 height 5
select select "alphacredit"
type input "9,99"
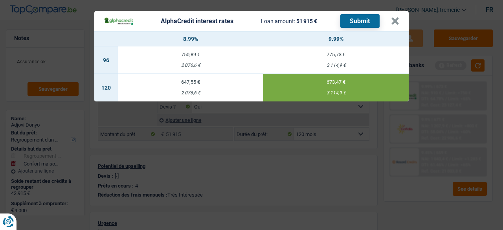
click at [361, 21] on button "Submit" at bounding box center [359, 21] width 39 height 14
click at [395, 17] on button "×" at bounding box center [395, 21] width 8 height 8
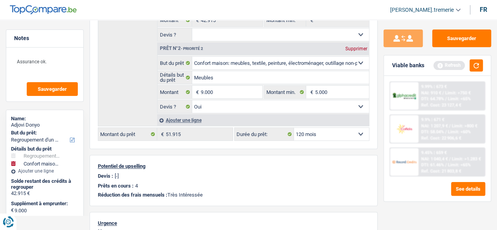
click at [474, 59] on div "Viable banks Refresh" at bounding box center [437, 65] width 107 height 20
click at [476, 62] on button "button" at bounding box center [475, 65] width 13 height 12
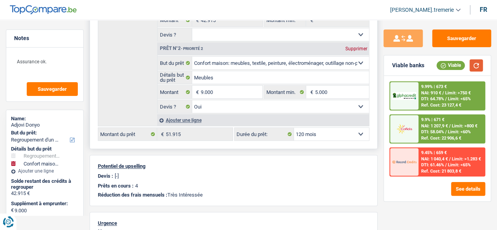
scroll to position [0, 0]
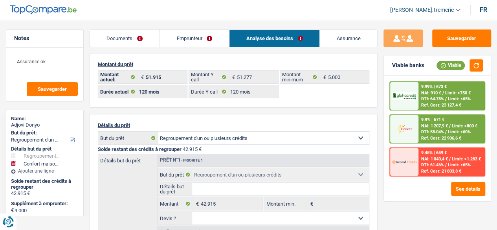
click at [191, 35] on link "Emprunteur" at bounding box center [194, 38] width 69 height 17
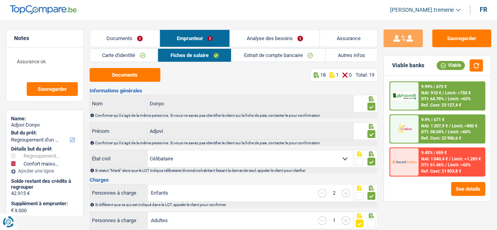
click at [286, 54] on link "Extrait de compte bancaire" at bounding box center [278, 55] width 94 height 13
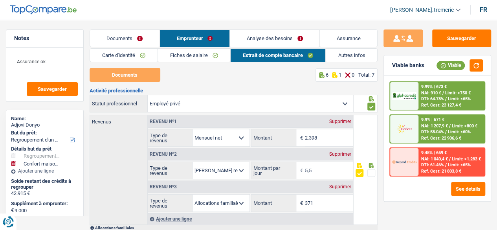
click at [339, 51] on link "Autres infos" at bounding box center [351, 55] width 51 height 13
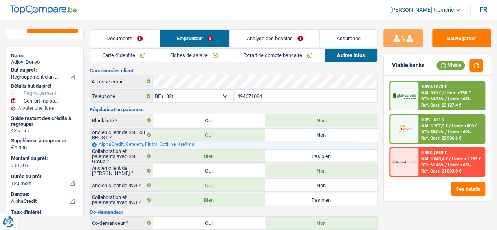
click at [267, 41] on link "Analyse des besoins" at bounding box center [275, 38] width 90 height 17
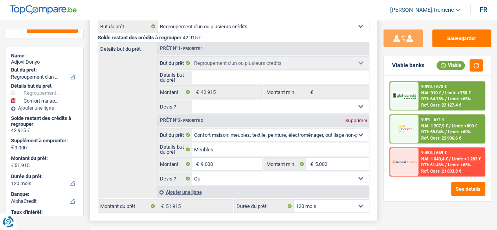
scroll to position [121, 0]
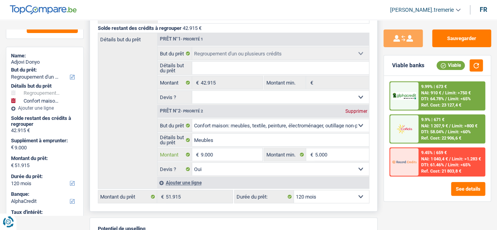
click at [203, 154] on input "9.000" at bounding box center [232, 154] width 62 height 13
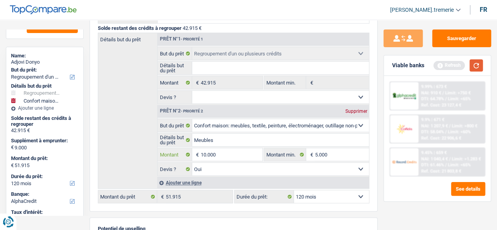
type input "10.000"
type input "52.915"
select select "144"
type input "52.915"
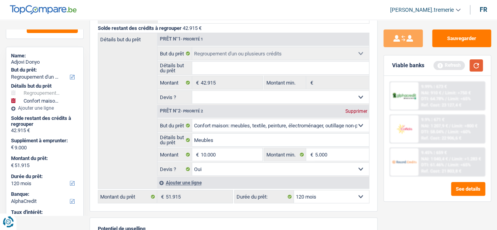
select select "144"
type input "52.915"
click at [476, 62] on button "button" at bounding box center [475, 65] width 13 height 12
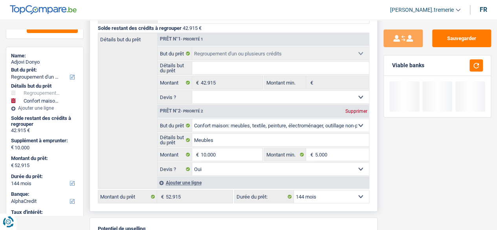
click at [323, 197] on select "12 mois 18 mois 24 mois 30 mois 36 mois 42 mois 48 mois 60 mois 72 mois 84 mois…" at bounding box center [331, 196] width 75 height 13
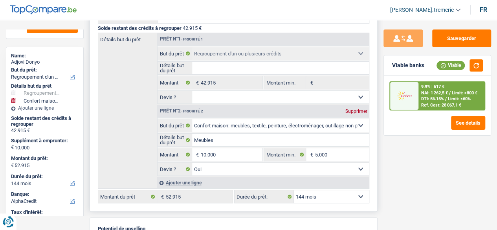
select select "120"
click at [294, 190] on select "12 mois 18 mois 24 mois 30 mois 36 mois 42 mois 48 mois 60 mois 72 mois 84 mois…" at bounding box center [331, 196] width 75 height 13
select select "120"
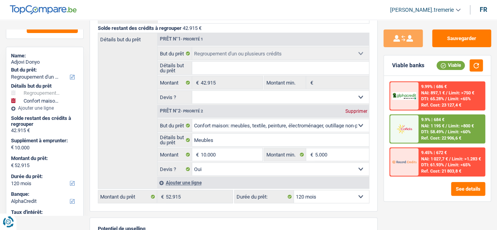
click at [435, 120] on div "9.9% | 684 €" at bounding box center [432, 119] width 23 height 5
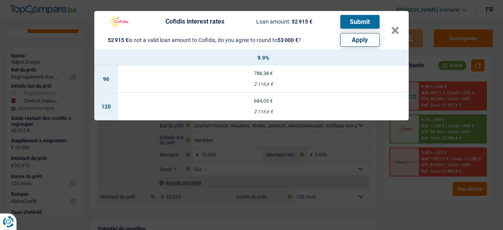
click at [372, 41] on button "Apply" at bounding box center [359, 40] width 39 height 14
type input "10.085"
type input "53.000"
select select "144"
type input "53.000"
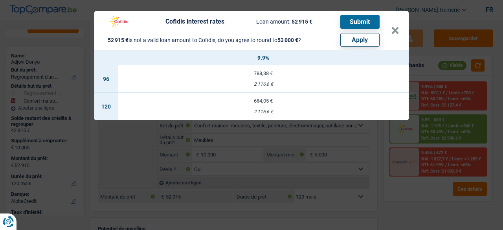
select select "144"
type input "53.000"
select select "144"
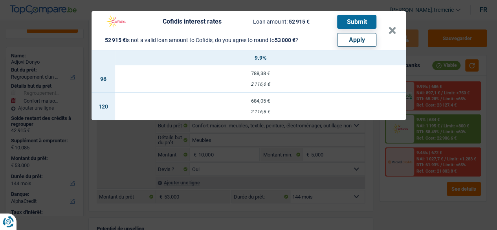
select select "other"
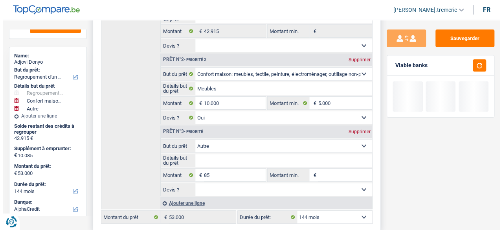
scroll to position [173, 0]
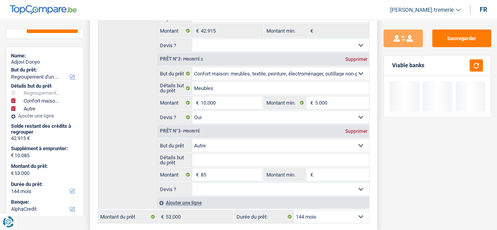
click at [317, 210] on select "12 mois 18 mois 24 mois 30 mois 36 mois 42 mois 48 mois 60 mois 72 mois 84 mois…" at bounding box center [331, 216] width 75 height 13
select select "120"
click at [294, 210] on select "12 mois 18 mois 24 mois 30 mois 36 mois 42 mois 48 mois 60 mois 72 mois 84 mois…" at bounding box center [331, 216] width 75 height 13
select select "120"
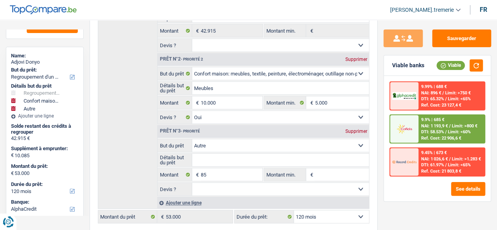
click at [424, 125] on span "NAI: 1 193,9 €" at bounding box center [434, 125] width 27 height 5
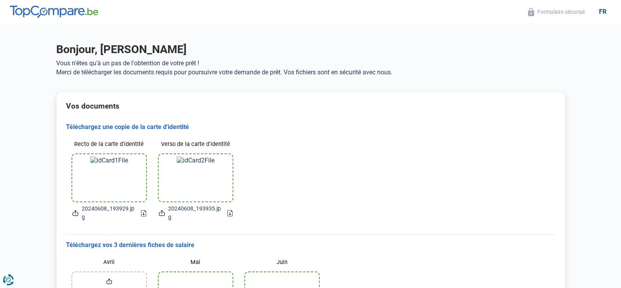
click at [143, 215] on icon at bounding box center [144, 213] width 2 height 3
click at [230, 216] on icon at bounding box center [229, 213] width 5 height 6
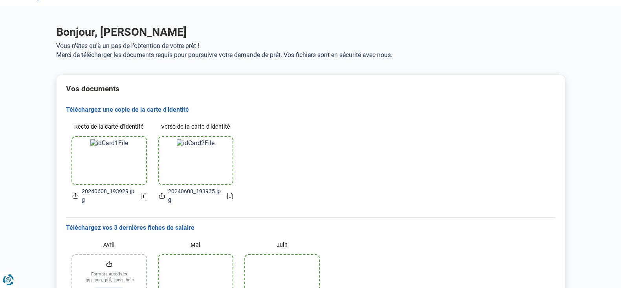
scroll to position [17, 0]
click at [143, 198] on icon at bounding box center [143, 196] width 5 height 6
